Goal: Find specific page/section: Find specific page/section

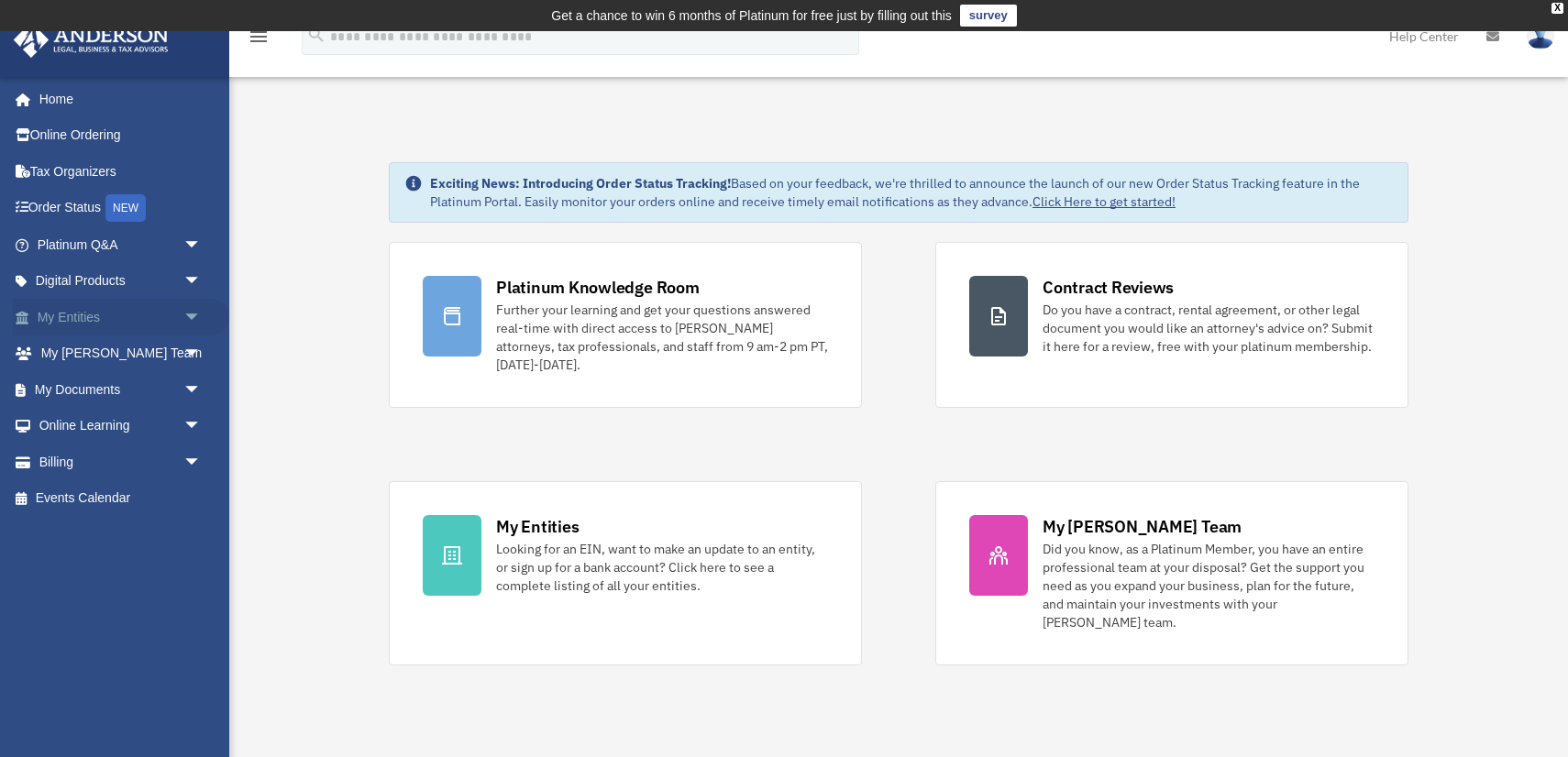
click at [184, 317] on span "arrow_drop_down" at bounding box center [201, 318] width 37 height 38
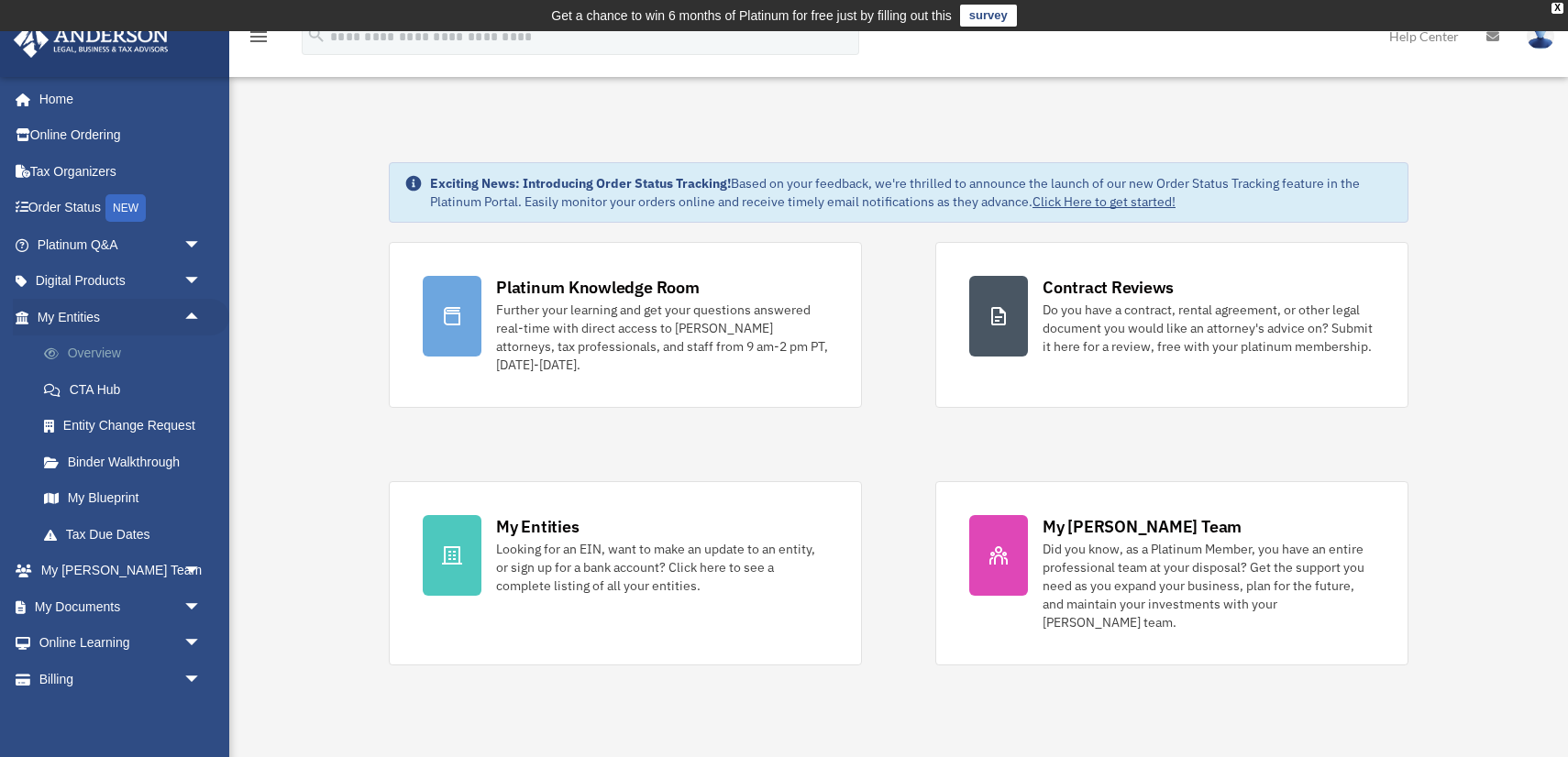
click at [117, 351] on link "Overview" at bounding box center [128, 354] width 203 height 37
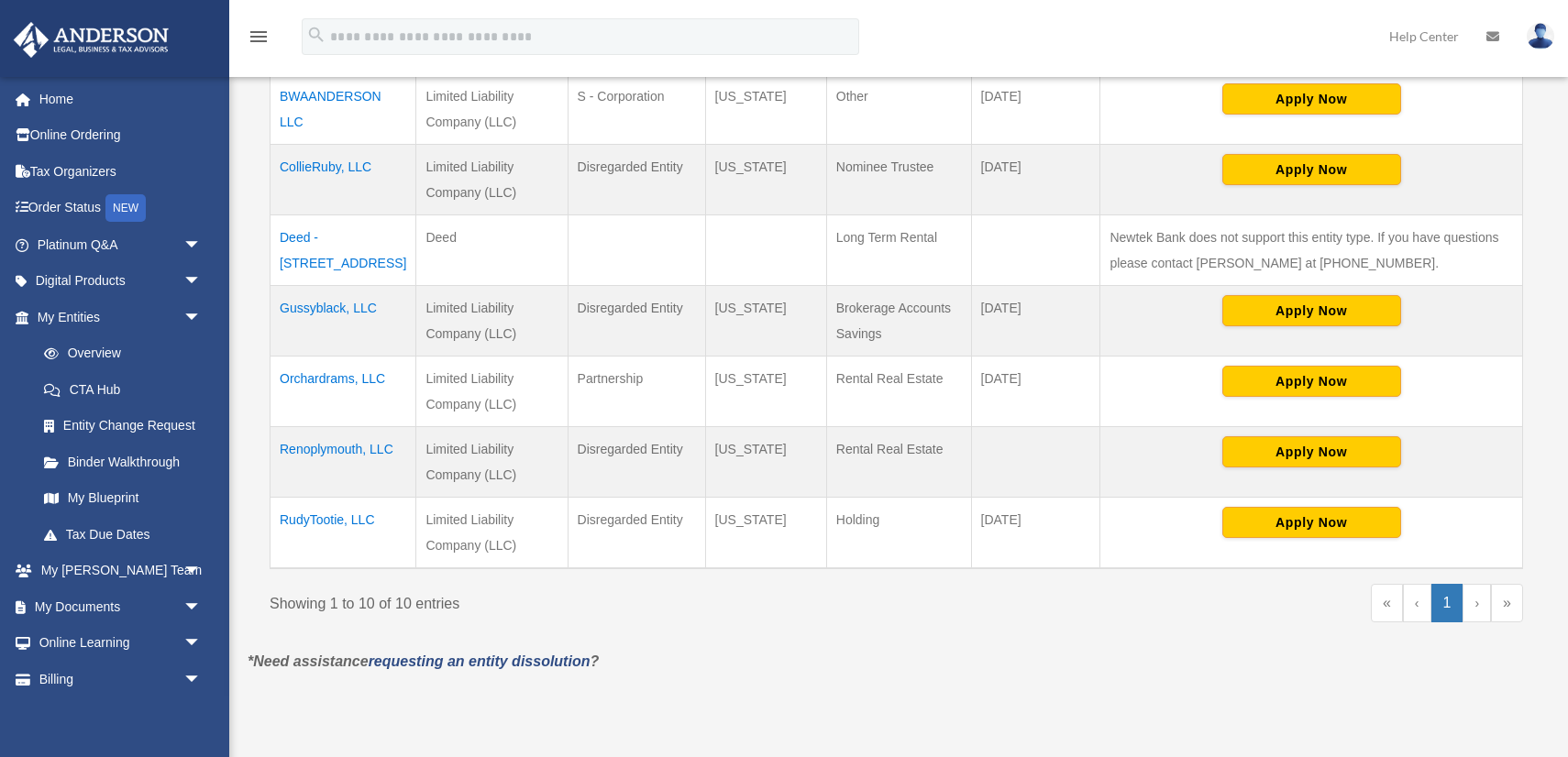
scroll to position [698, 0]
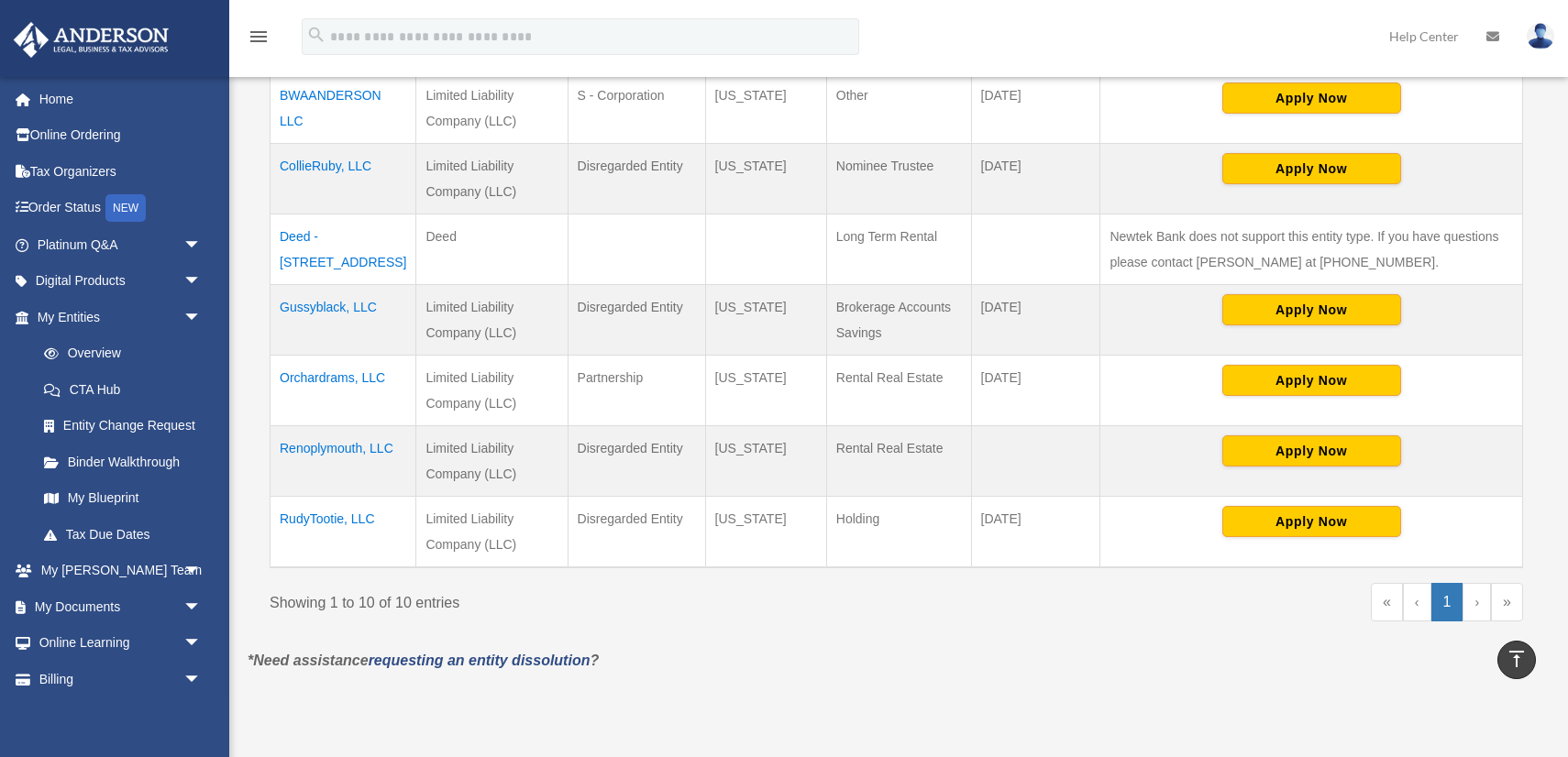
click at [354, 448] on td "Renoplymouth, LLC" at bounding box center [343, 461] width 146 height 71
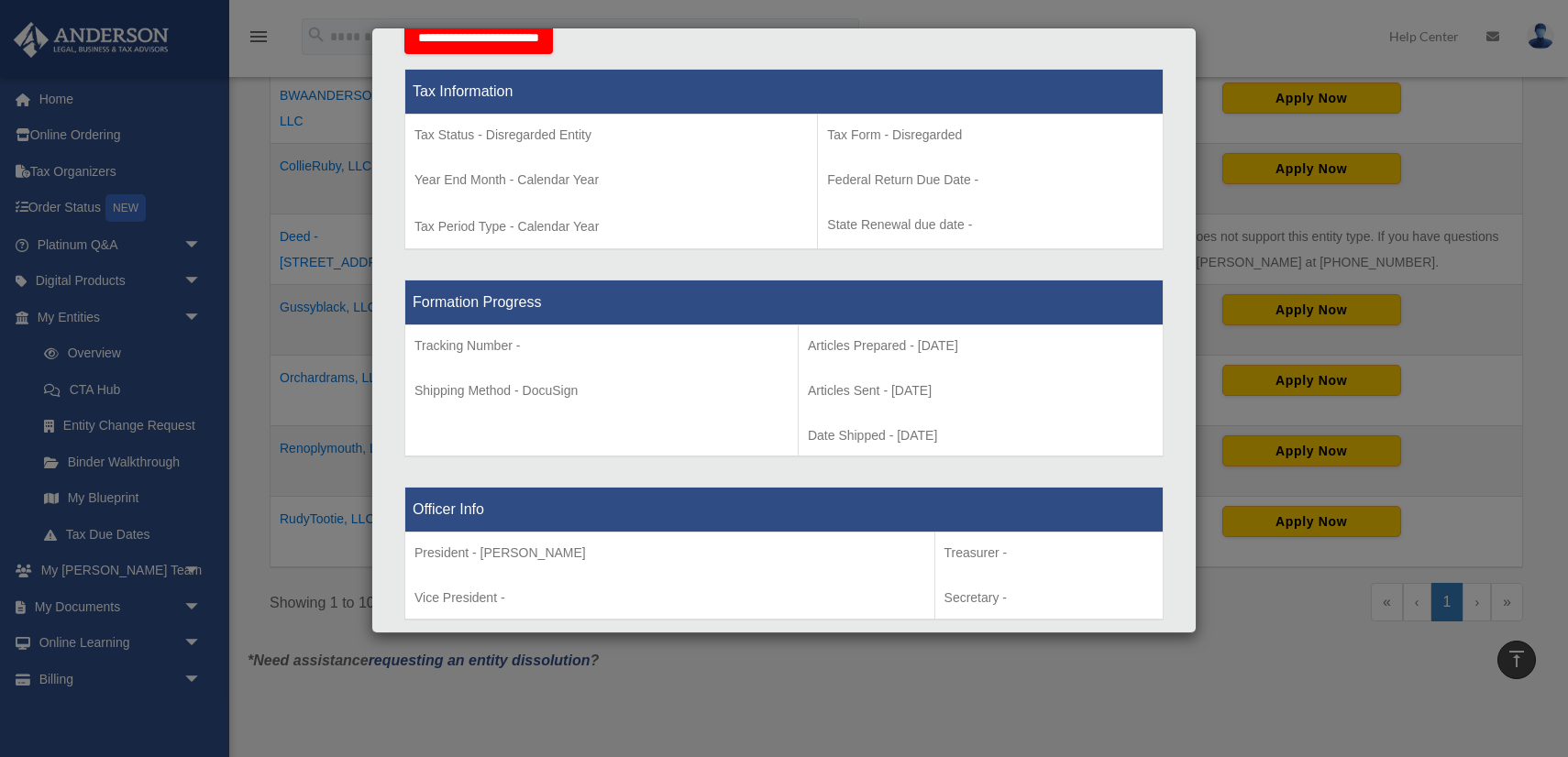
scroll to position [451, 0]
